Goal: Information Seeking & Learning: Learn about a topic

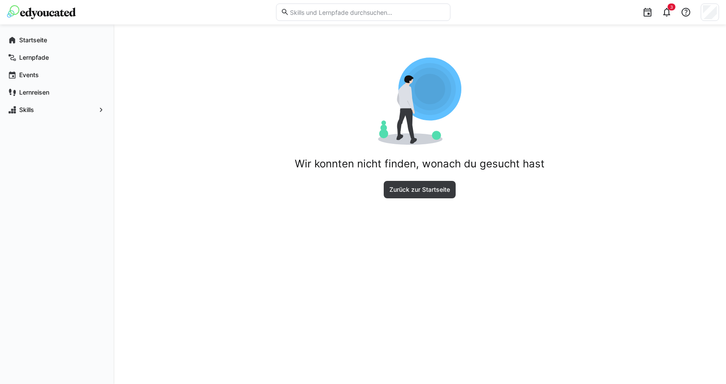
click at [349, 22] on div at bounding box center [363, 12] width 174 height 24
click at [349, 18] on eds-input at bounding box center [363, 11] width 174 height 17
click at [349, 14] on input "text" at bounding box center [367, 12] width 156 height 8
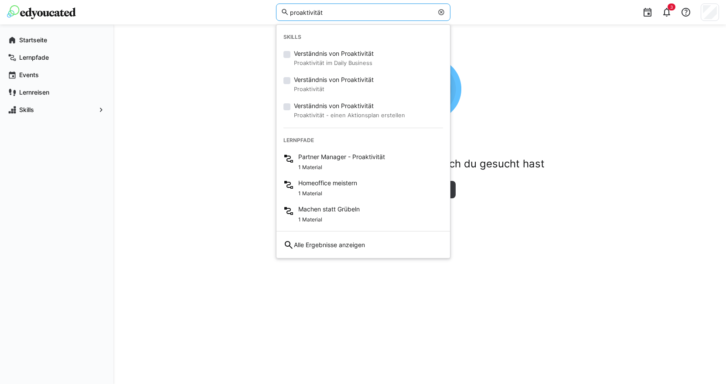
type input "proaktivität"
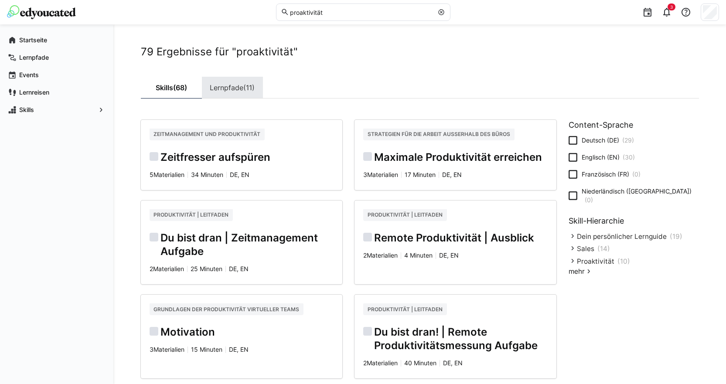
click at [241, 90] on link "Lernpfade (11)" at bounding box center [232, 88] width 61 height 22
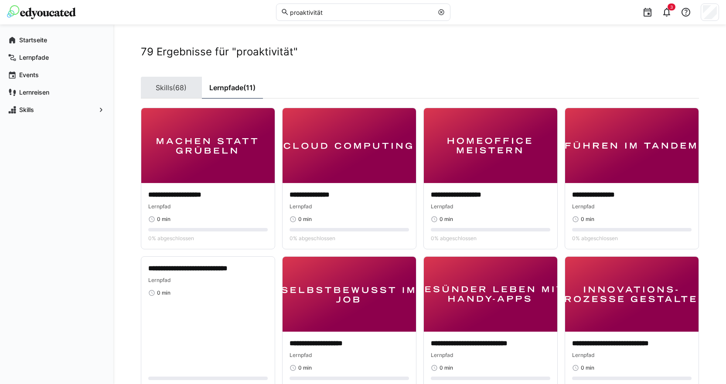
click at [161, 92] on link "Skills (68)" at bounding box center [171, 88] width 61 height 22
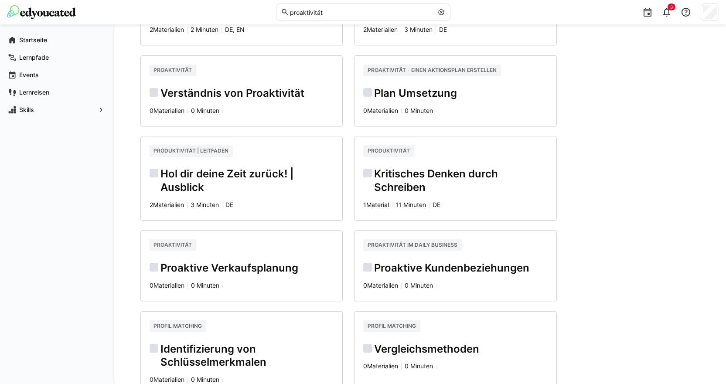
scroll to position [436, 0]
